Goal: Navigation & Orientation: Find specific page/section

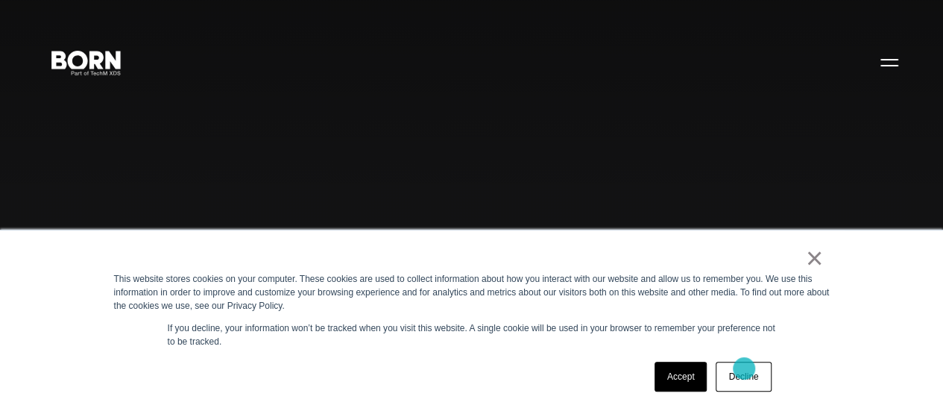
click at [744, 368] on link "Decline" at bounding box center [743, 377] width 55 height 30
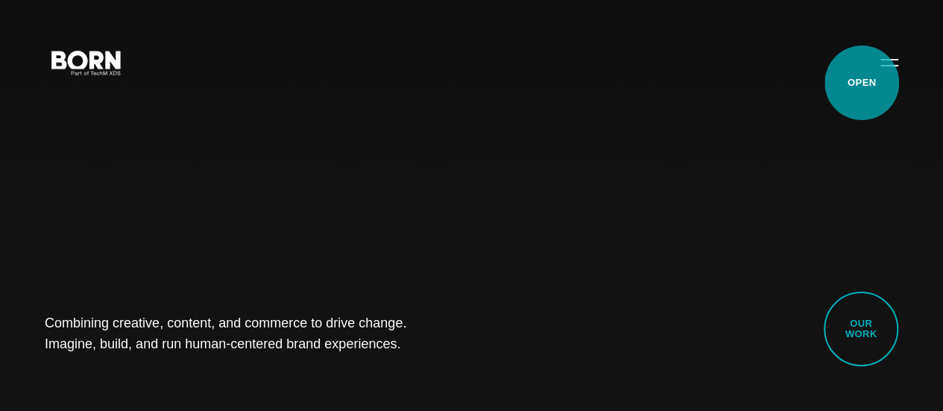
click at [872, 78] on button "Primary Menu" at bounding box center [890, 61] width 36 height 31
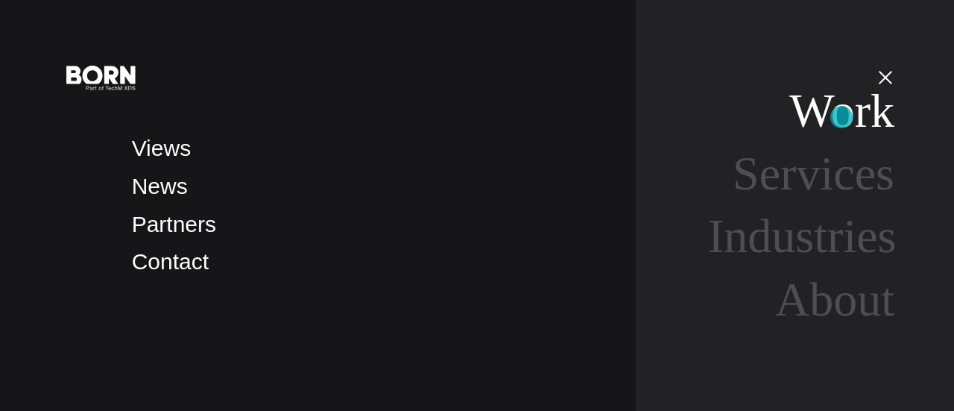
click at [842, 117] on link "Work" at bounding box center [842, 110] width 105 height 53
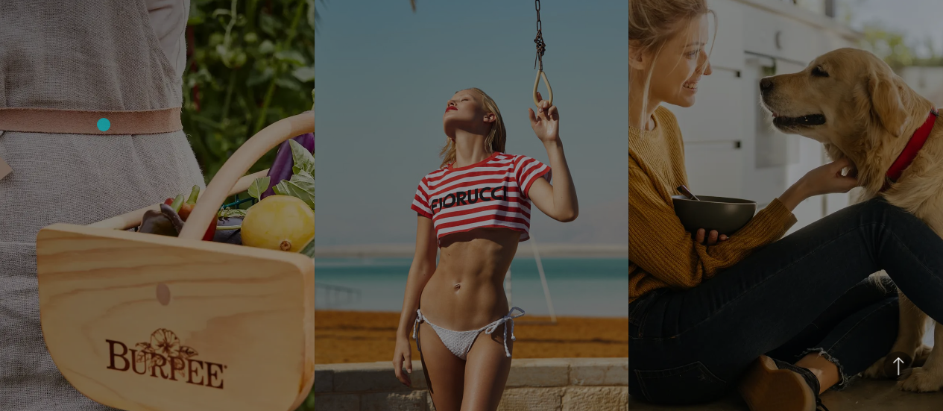
scroll to position [3234, 0]
